Goal: Task Accomplishment & Management: Manage account settings

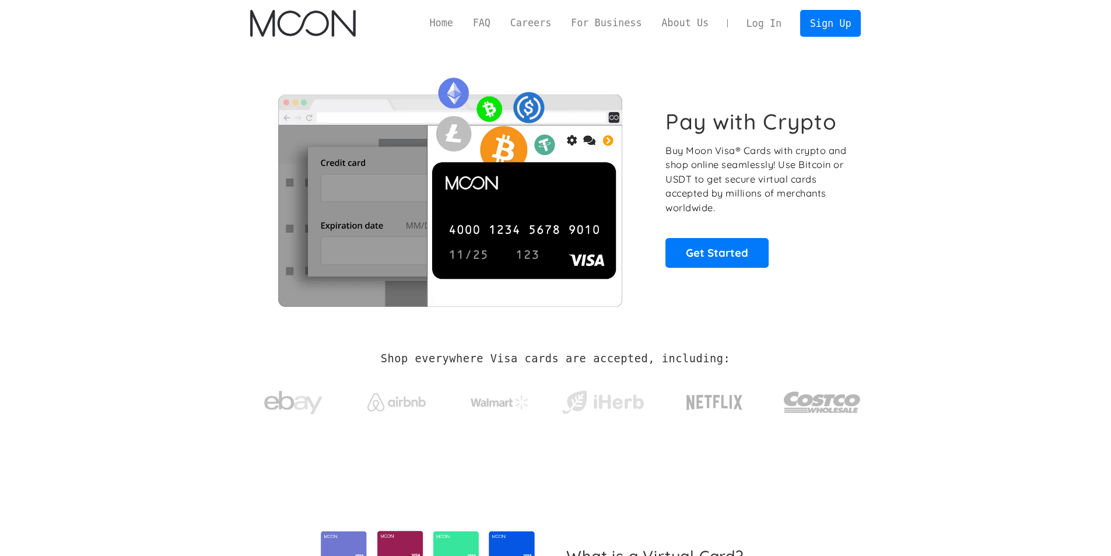
click at [762, 15] on link "Log In" at bounding box center [763, 23] width 55 height 26
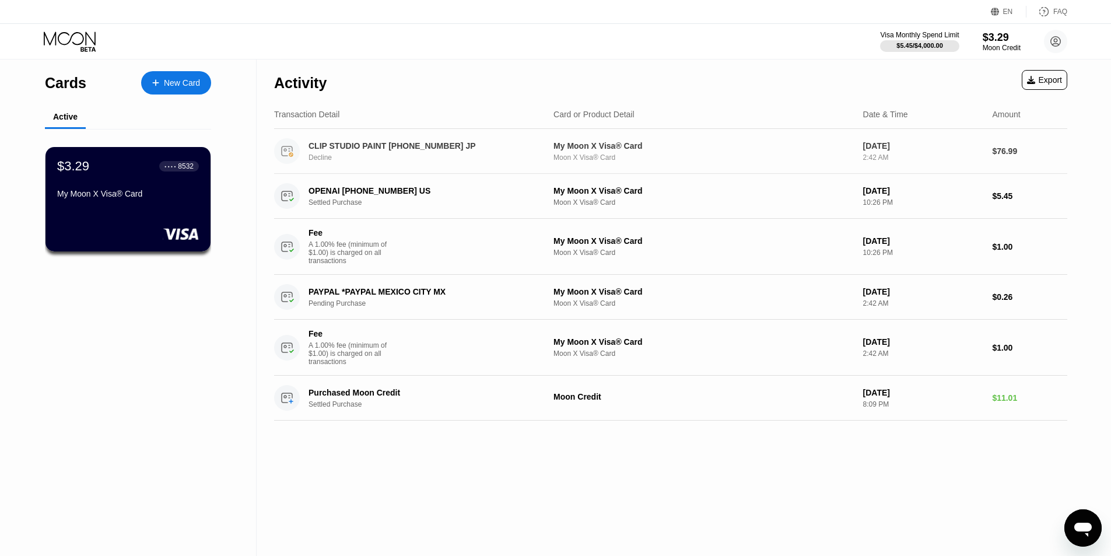
click at [712, 149] on div "My Moon X Visa® Card" at bounding box center [703, 145] width 300 height 9
